Goal: Navigation & Orientation: Find specific page/section

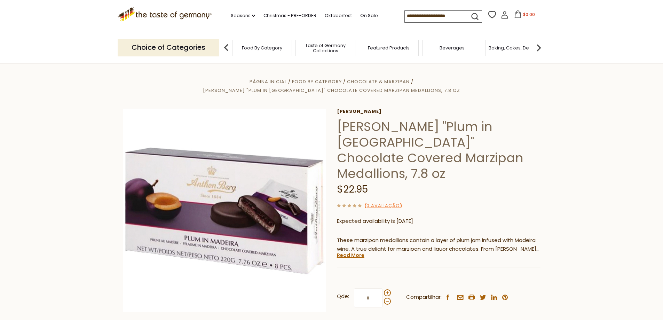
click at [524, 17] on span "$0.00" at bounding box center [529, 14] width 12 height 6
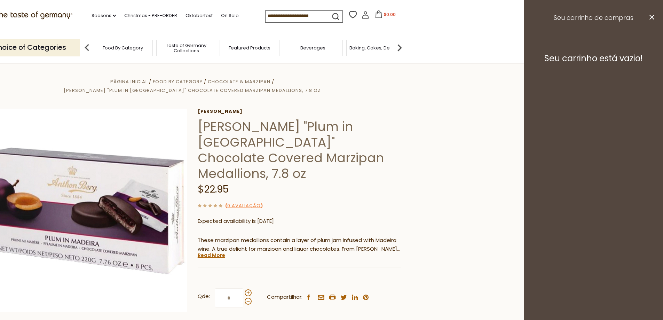
click at [376, 16] on icon at bounding box center [379, 14] width 8 height 8
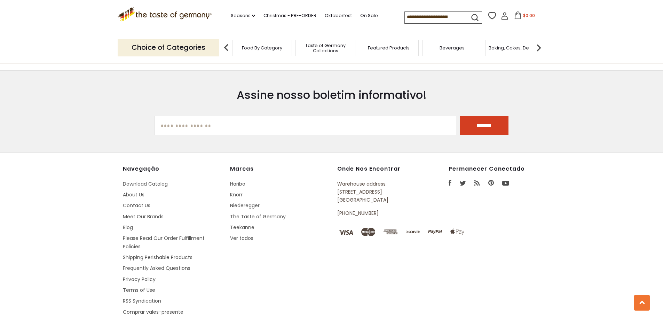
scroll to position [928, 0]
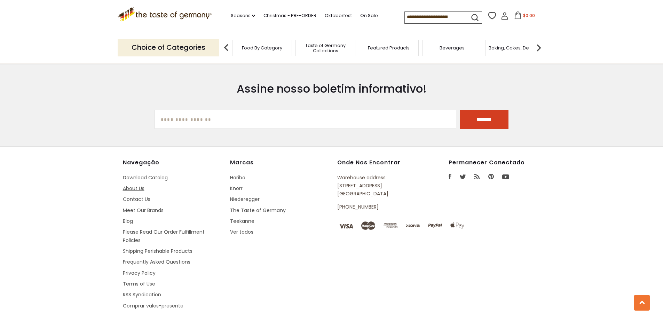
click at [142, 185] on link "About Us" at bounding box center [134, 188] width 22 height 7
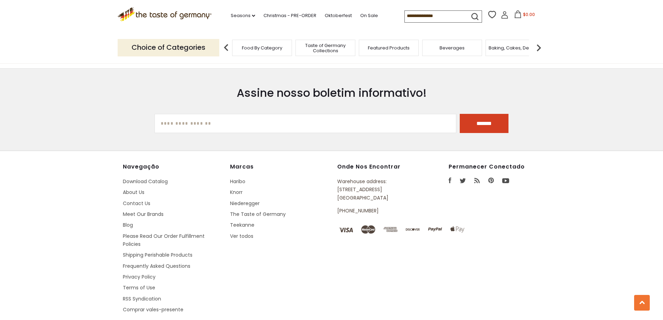
scroll to position [924, 0]
